Goal: Information Seeking & Learning: Learn about a topic

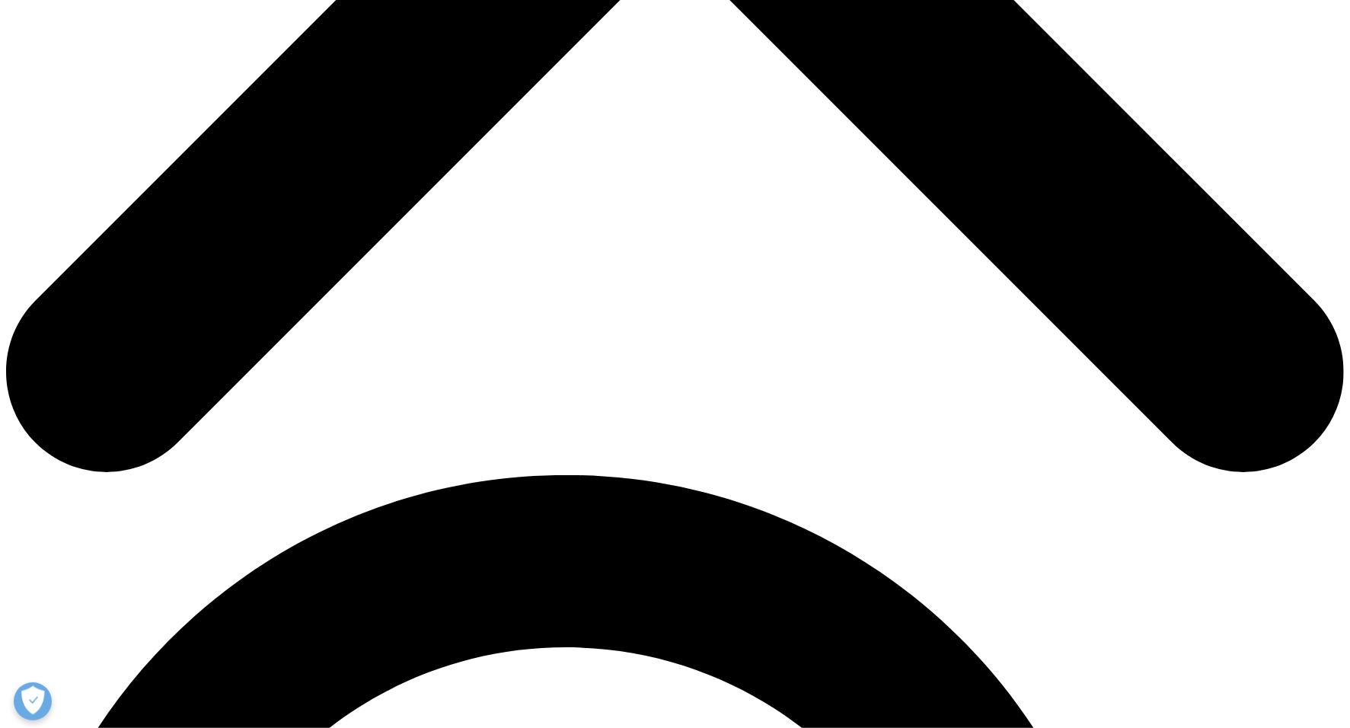
scroll to position [901, 0]
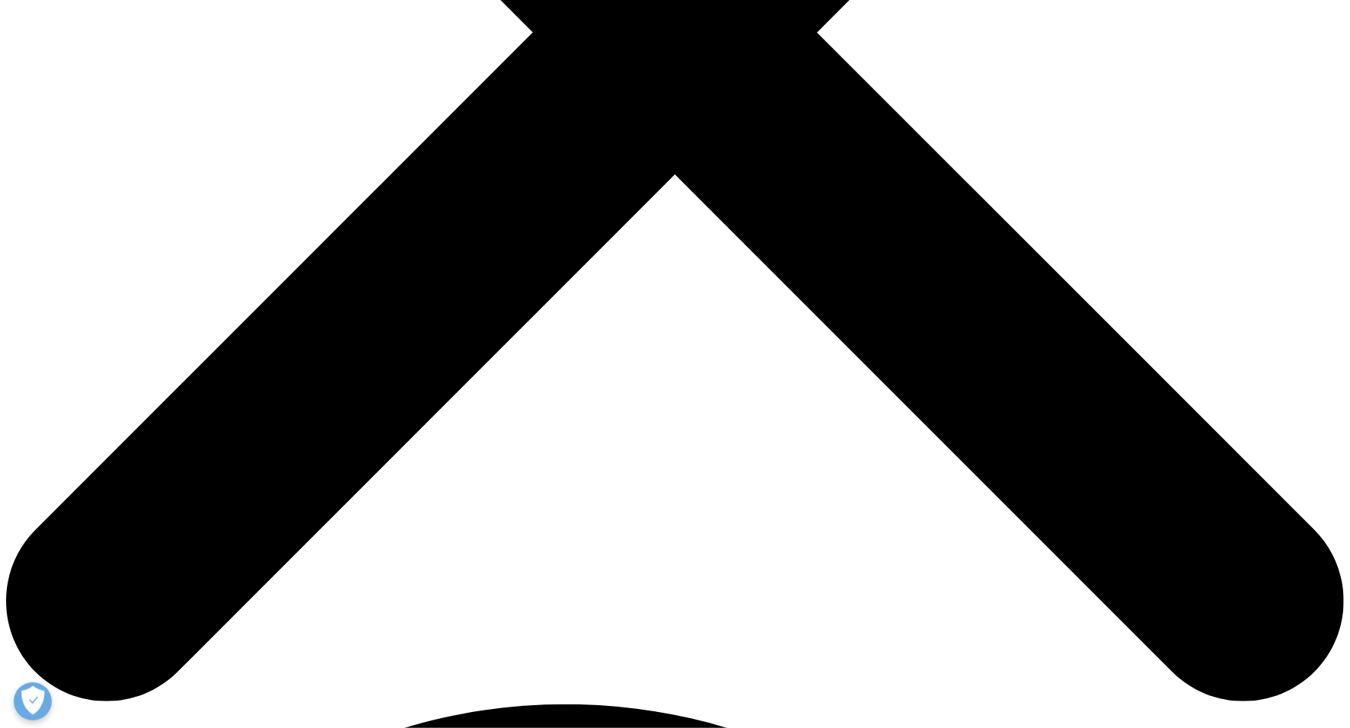
scroll to position [620, 0]
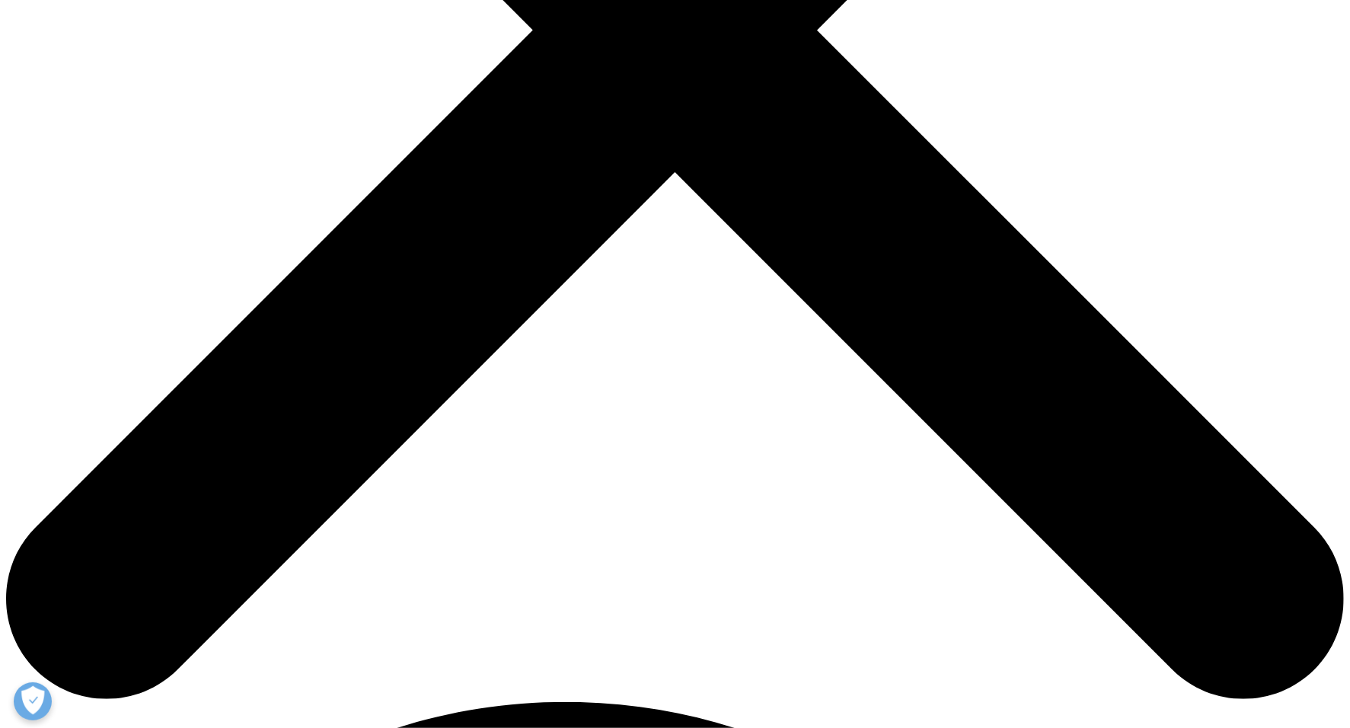
scroll to position [665, 0]
